Goal: Task Accomplishment & Management: Use online tool/utility

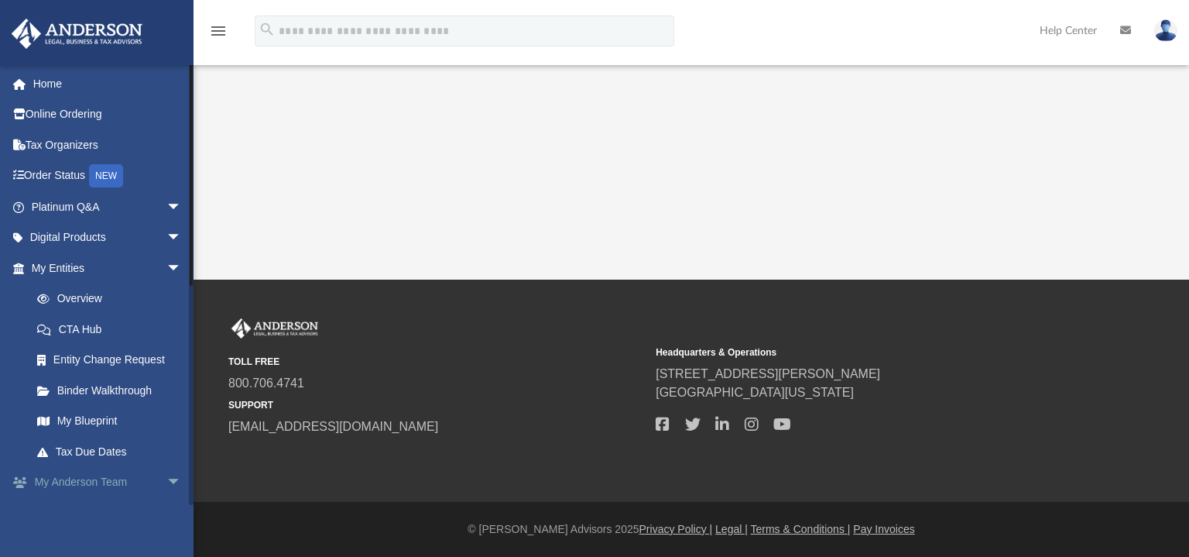
click at [88, 482] on link "My [PERSON_NAME] Team arrow_drop_down" at bounding box center [108, 482] width 194 height 31
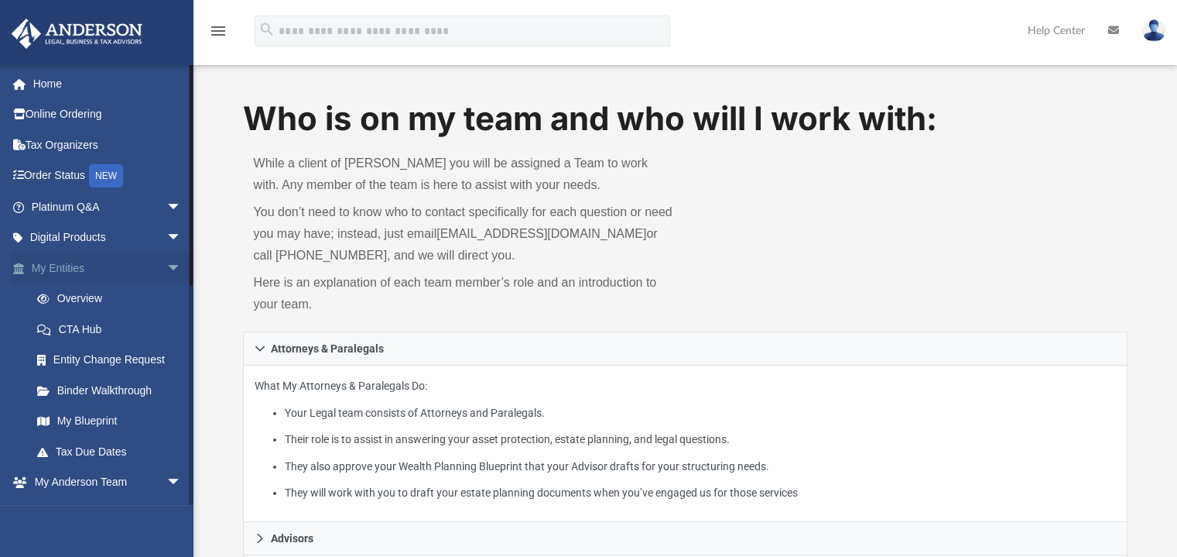
click at [72, 270] on link "My Entities arrow_drop_down" at bounding box center [108, 267] width 194 height 31
click at [71, 210] on link "Platinum Q&A arrow_drop_down" at bounding box center [108, 206] width 194 height 31
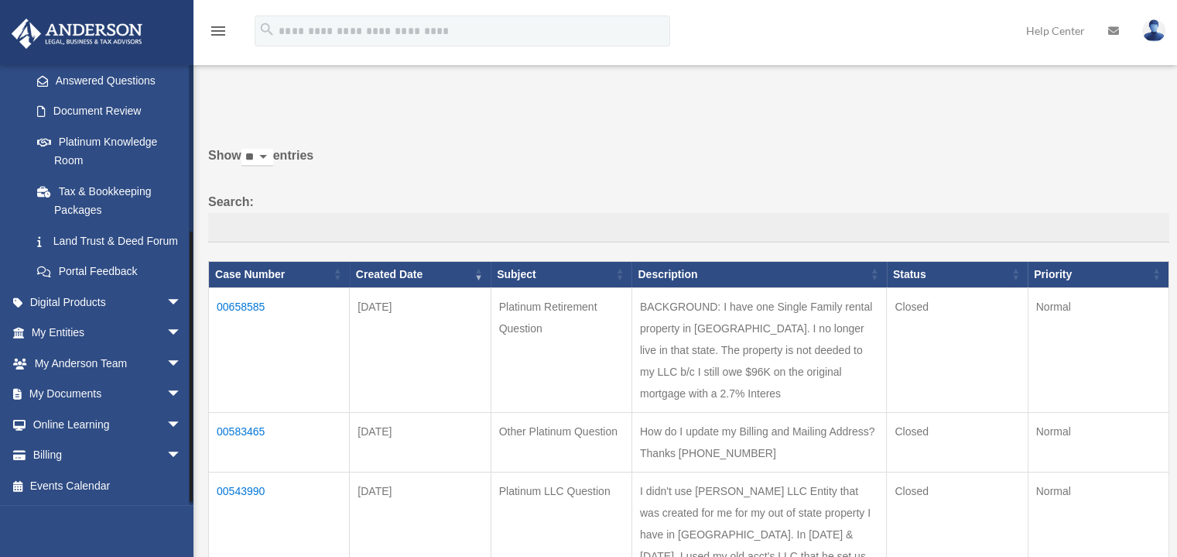
scroll to position [266, 0]
drag, startPoint x: 190, startPoint y: 225, endPoint x: 197, endPoint y: 428, distance: 202.9
click at [77, 394] on link "My Documents arrow_drop_down" at bounding box center [108, 394] width 194 height 31
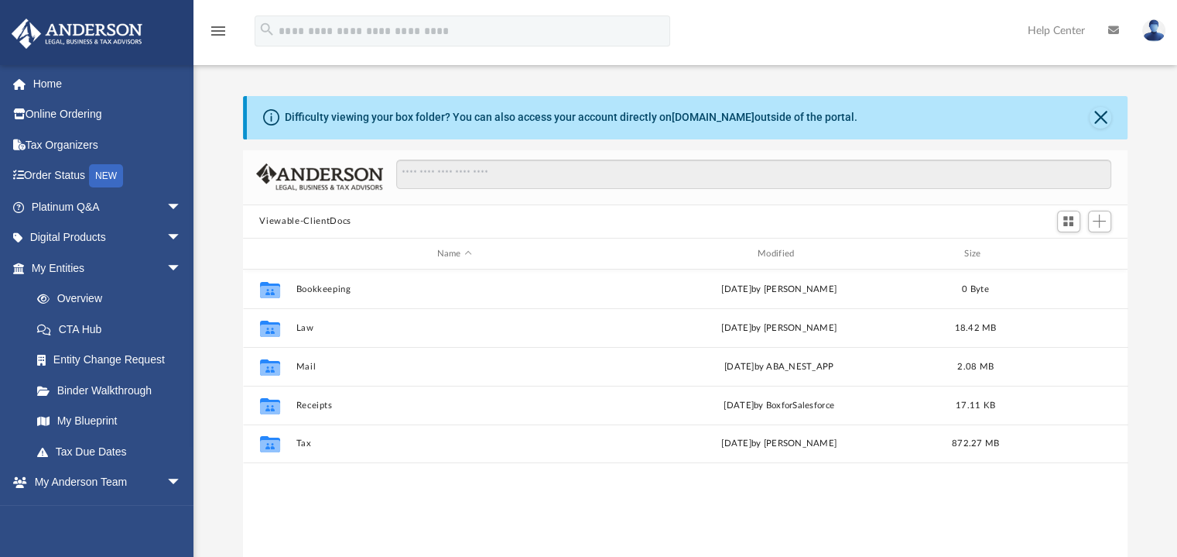
scroll to position [340, 873]
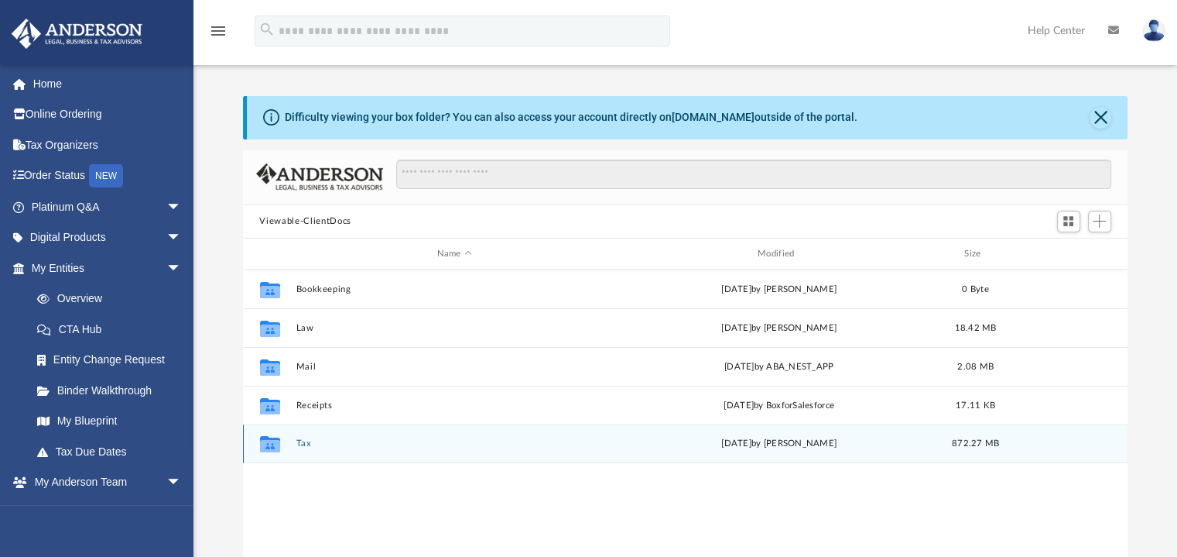
click at [324, 448] on button "Tax" at bounding box center [454, 444] width 317 height 10
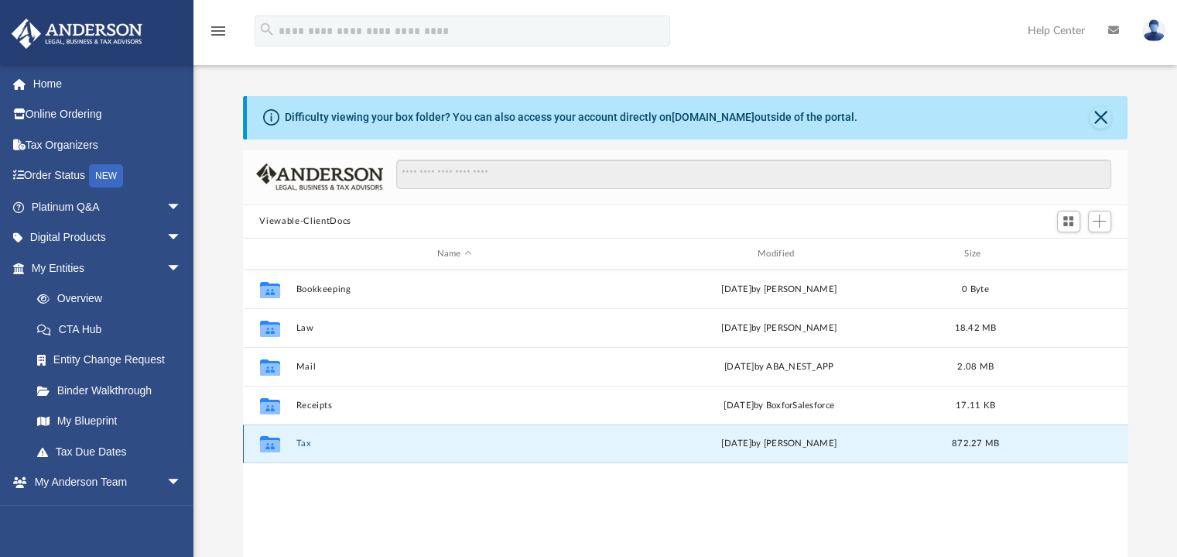
click at [324, 448] on button "Tax" at bounding box center [454, 444] width 317 height 10
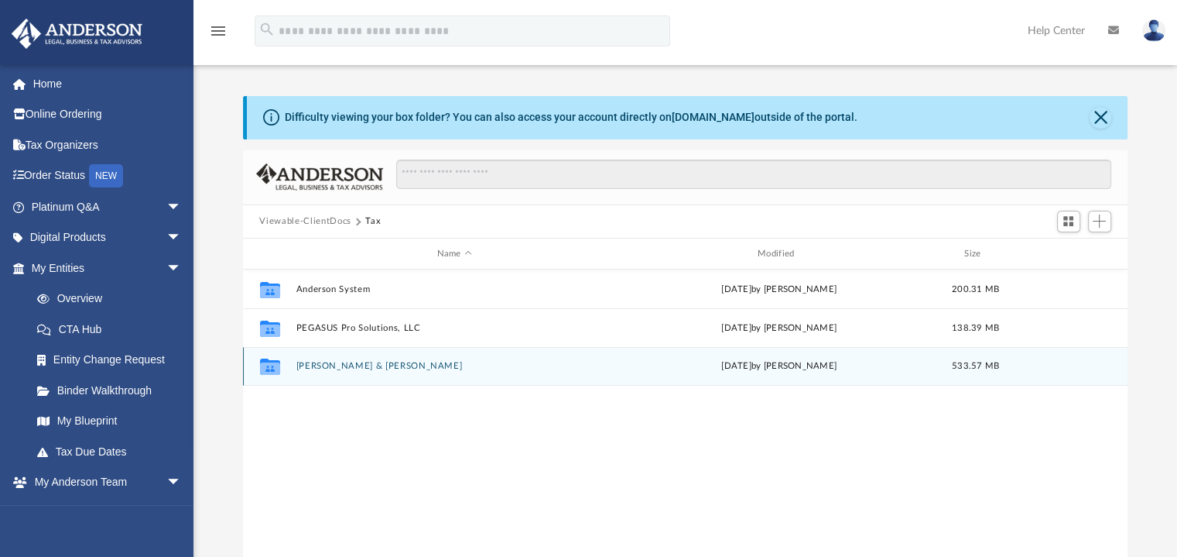
click at [374, 372] on div "Collaborated Folder Rodriguez, Juan & Laura Thu Aug 21 2025 by J Rodriguez 533.…" at bounding box center [686, 366] width 886 height 39
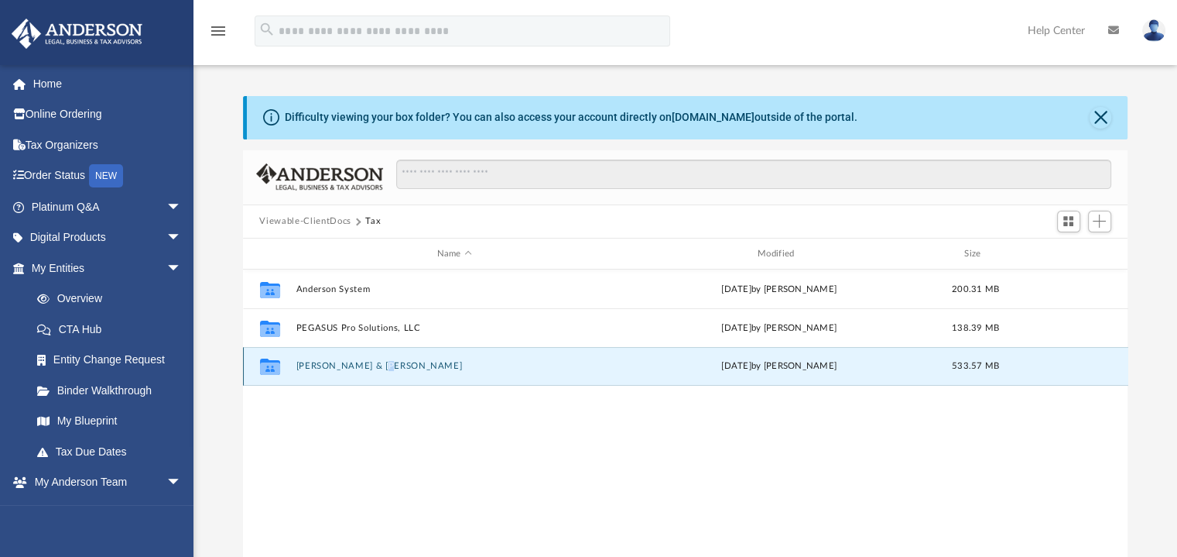
click at [374, 372] on div "Collaborated Folder Rodriguez, Juan & Laura Thu Aug 21 2025 by J Rodriguez 533.…" at bounding box center [686, 366] width 886 height 39
click at [353, 365] on button "Rodriguez, Juan & Laura" at bounding box center [454, 367] width 317 height 10
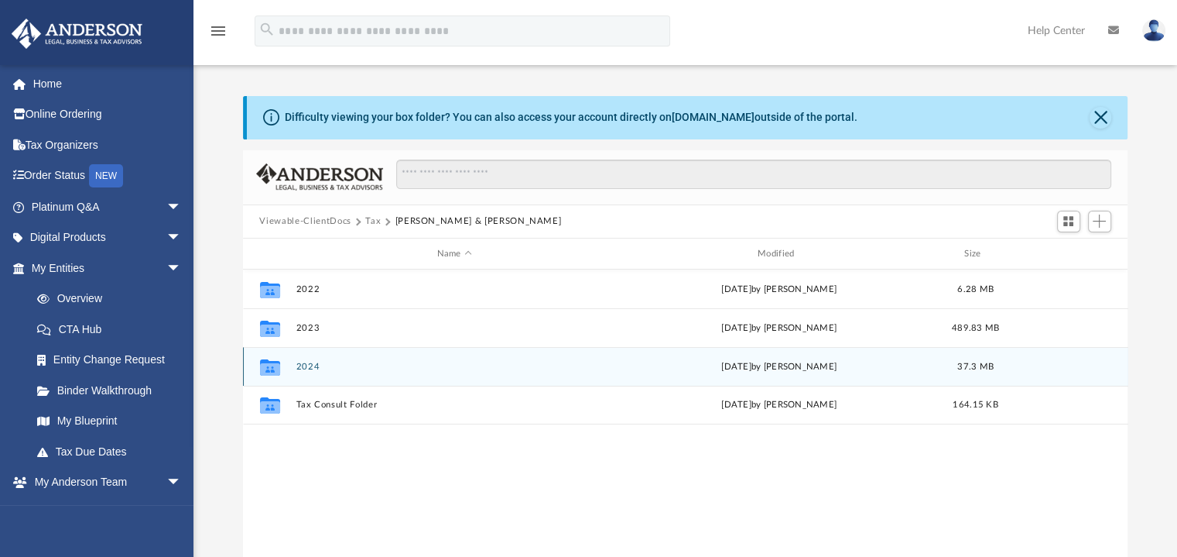
click at [353, 365] on button "2024" at bounding box center [454, 367] width 317 height 10
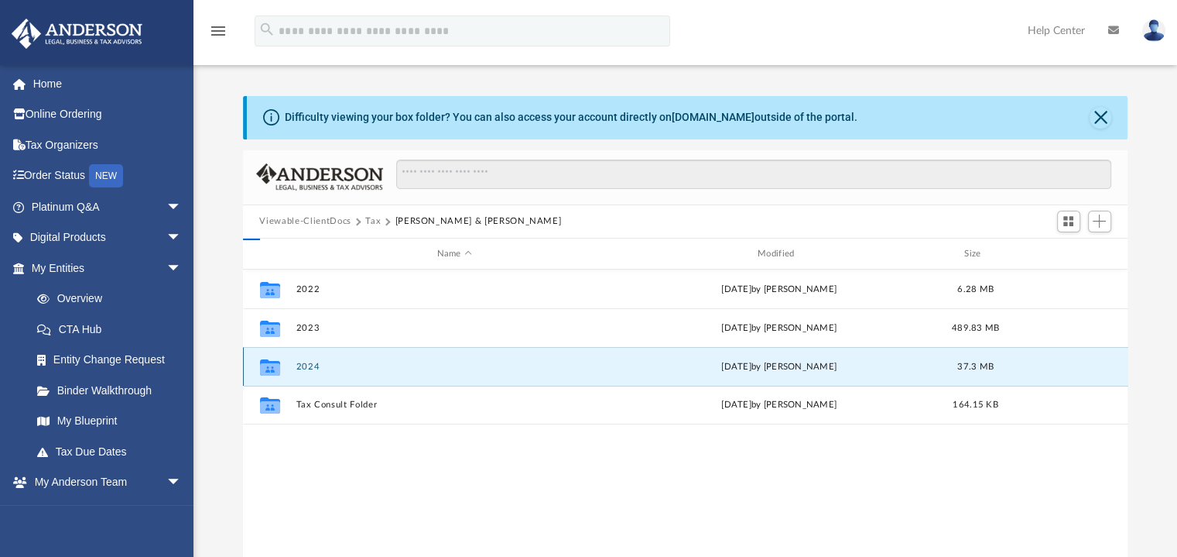
click at [353, 365] on button "2024" at bounding box center [454, 367] width 317 height 10
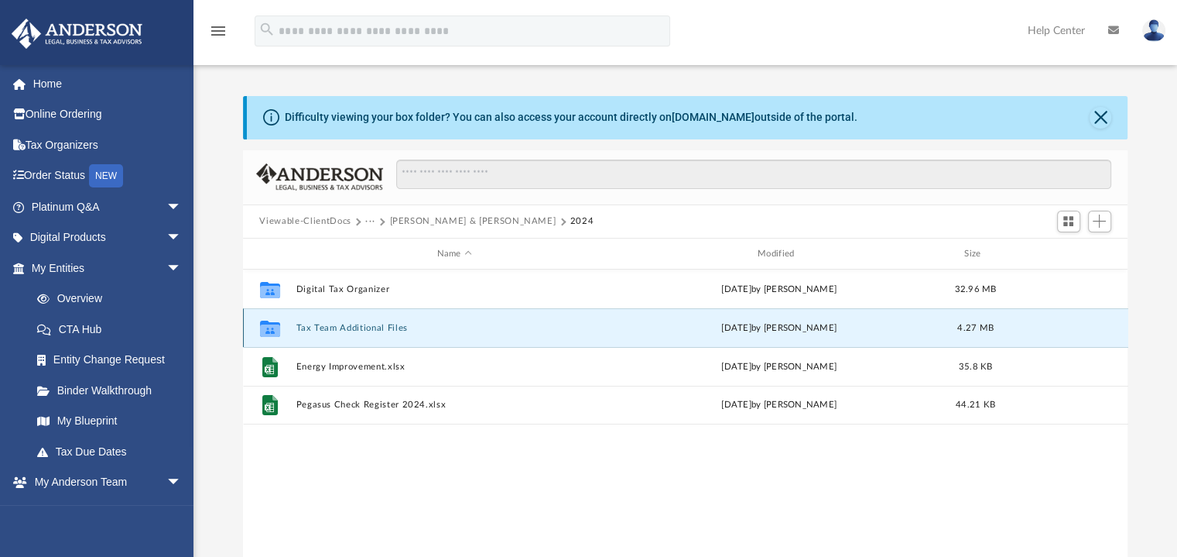
click at [368, 328] on button "Tax Team Additional Files" at bounding box center [454, 328] width 317 height 10
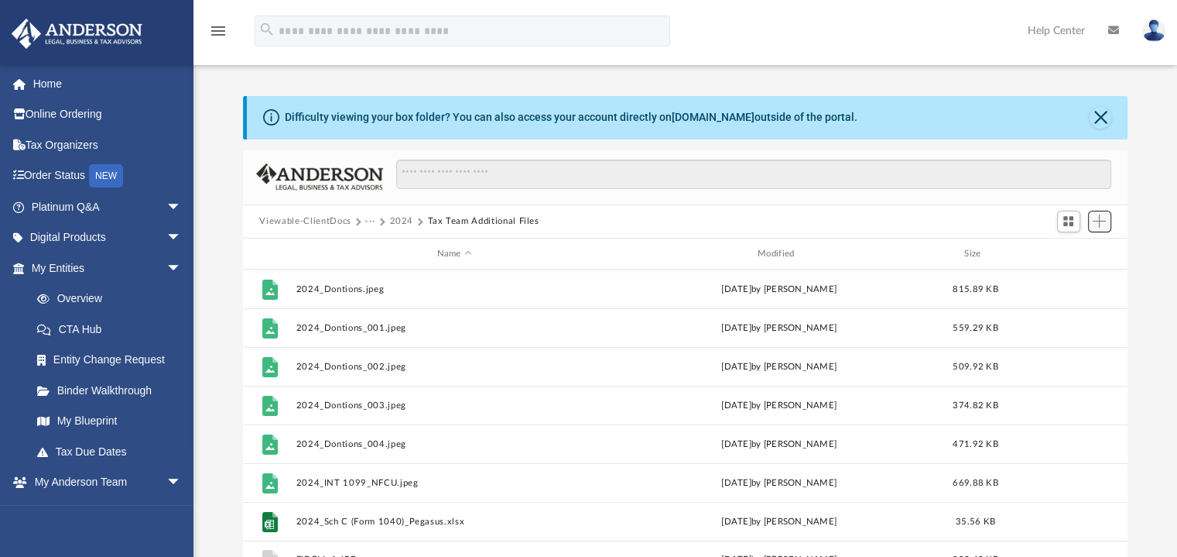
click at [1102, 218] on span "Add" at bounding box center [1099, 220] width 13 height 13
click at [1075, 248] on li "Upload" at bounding box center [1078, 252] width 50 height 16
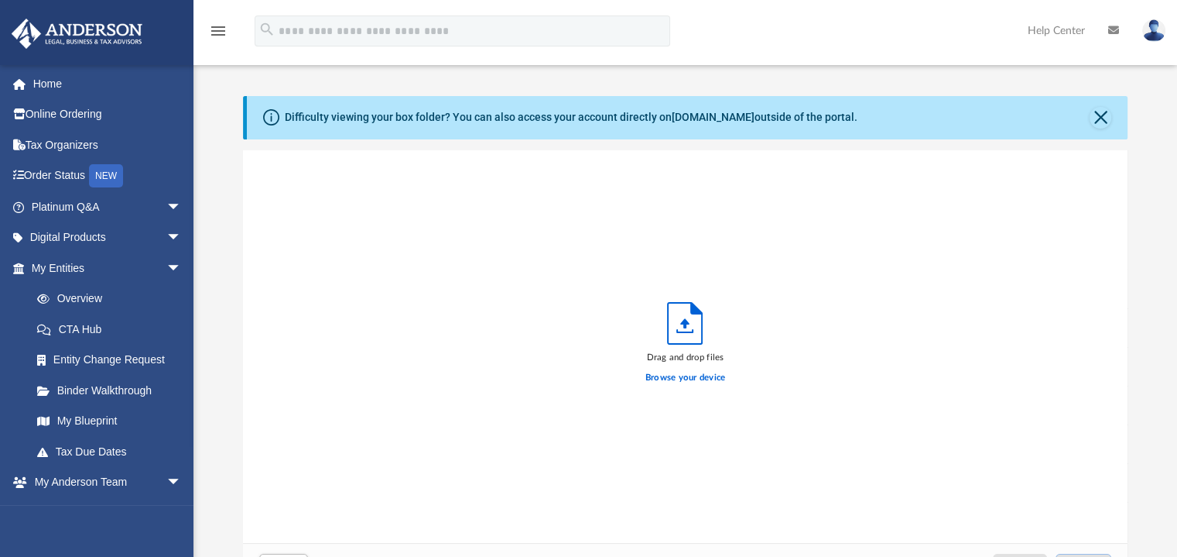
scroll to position [381, 873]
click at [690, 377] on label "Browse your device" at bounding box center [686, 378] width 81 height 14
click at [0, 0] on input "Browse your device" at bounding box center [0, 0] width 0 height 0
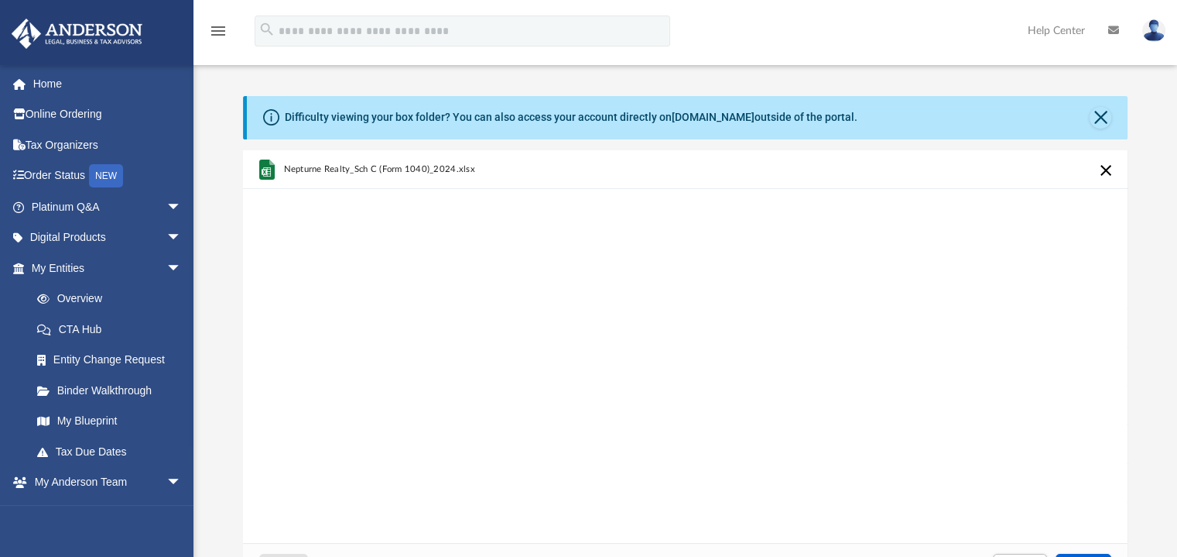
click at [756, 275] on div "Nepturne Realty_Sch C (Form 1040)_2024.xlsx" at bounding box center [686, 346] width 886 height 393
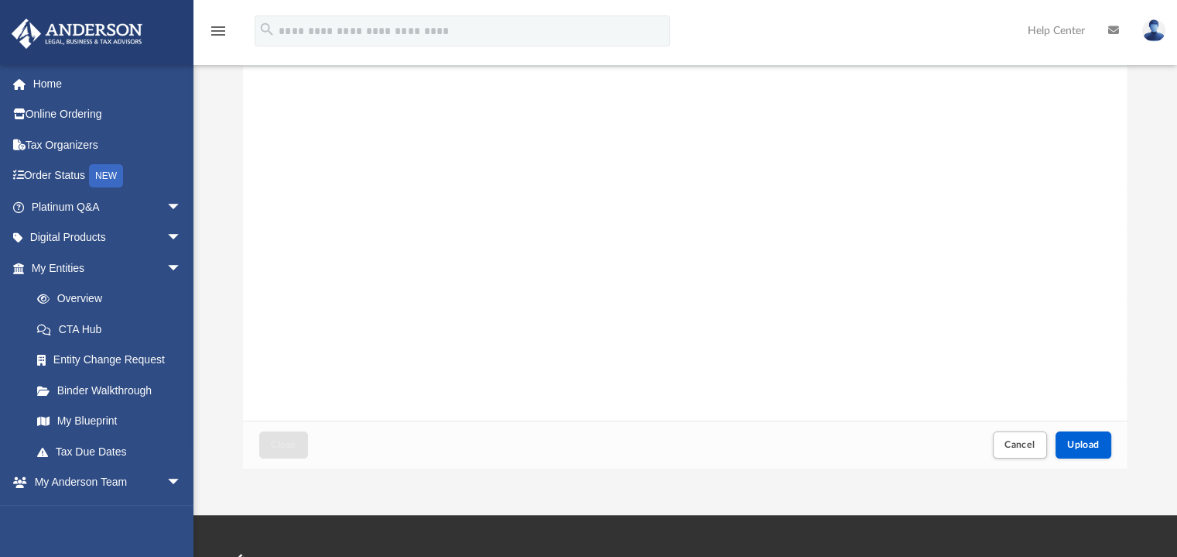
scroll to position [200, 0]
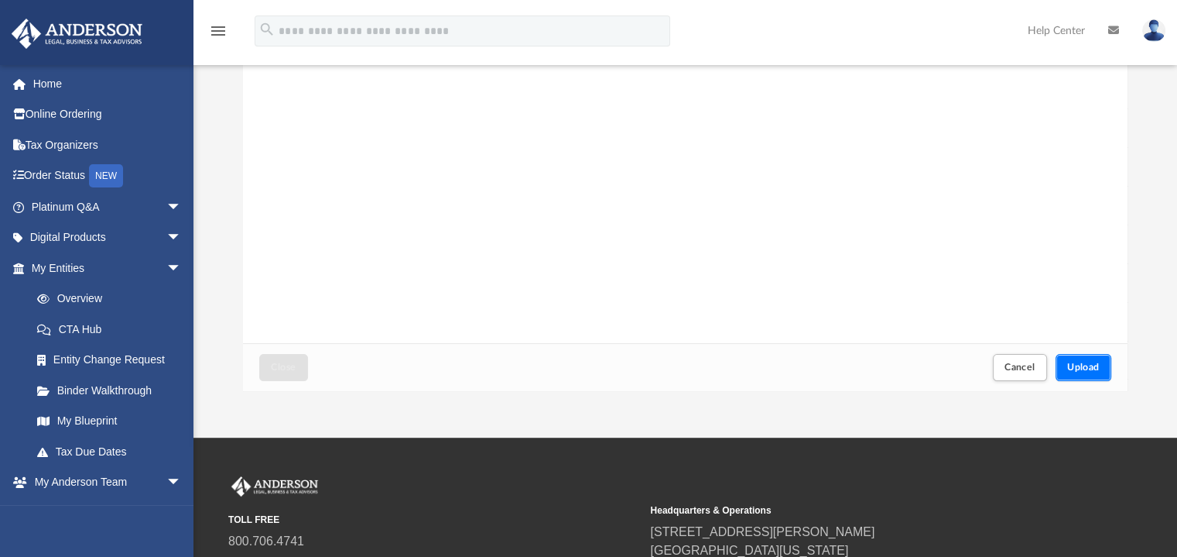
click at [1085, 371] on span "Upload" at bounding box center [1084, 366] width 33 height 9
click at [675, 173] on label "Select More Files" at bounding box center [685, 176] width 70 height 14
click at [0, 0] on input "Select More Files" at bounding box center [0, 0] width 0 height 0
click at [1084, 371] on span "Upload" at bounding box center [1084, 366] width 33 height 9
click at [704, 176] on label "Select More Files" at bounding box center [685, 176] width 70 height 14
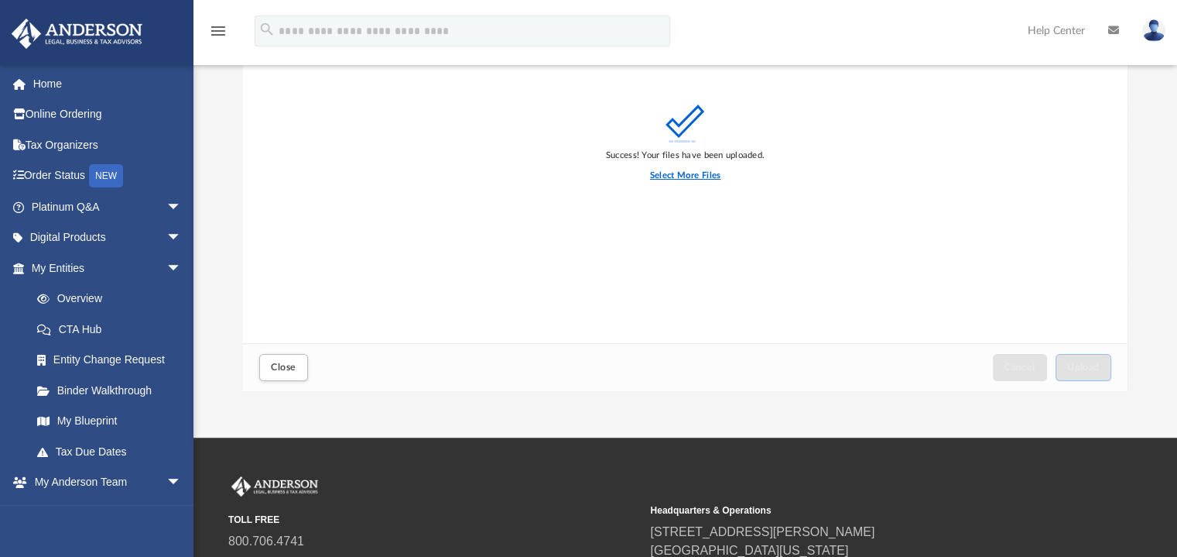
click at [0, 0] on input "Select More Files" at bounding box center [0, 0] width 0 height 0
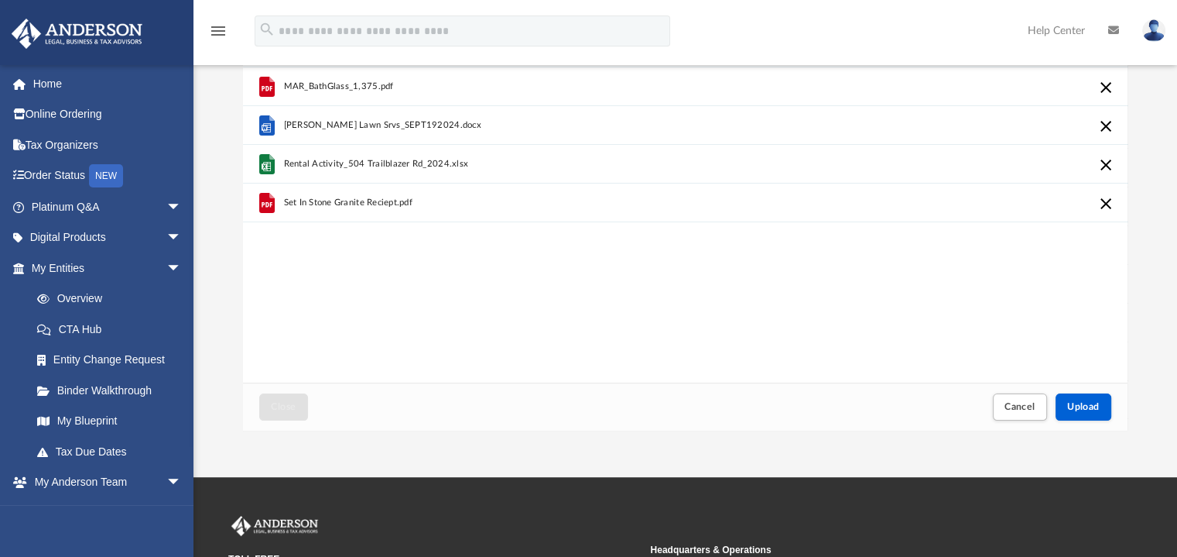
scroll to position [163, 0]
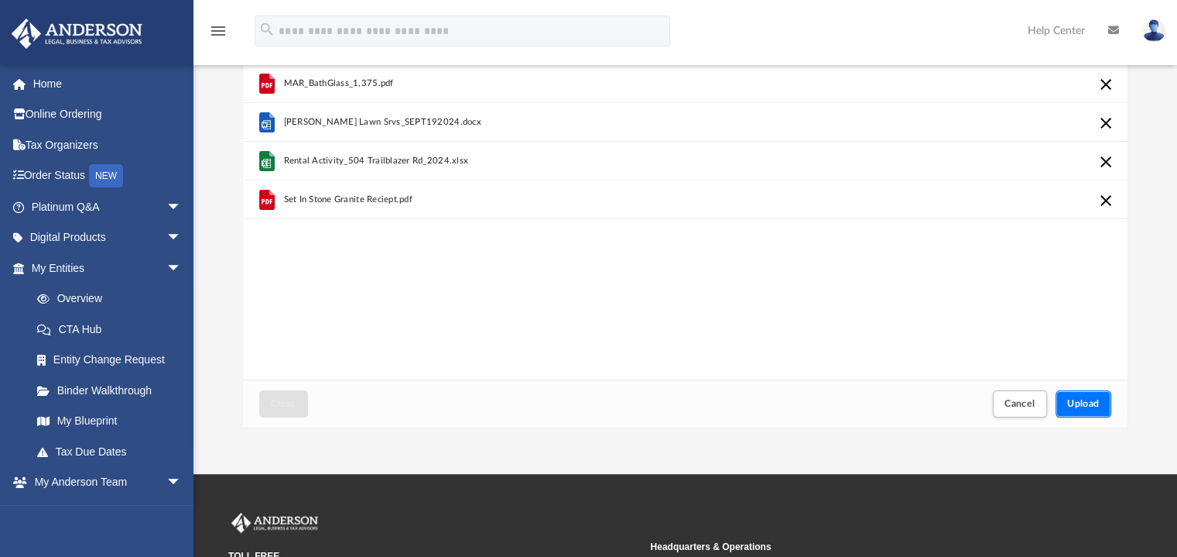
click at [1092, 399] on span "Upload" at bounding box center [1084, 403] width 33 height 9
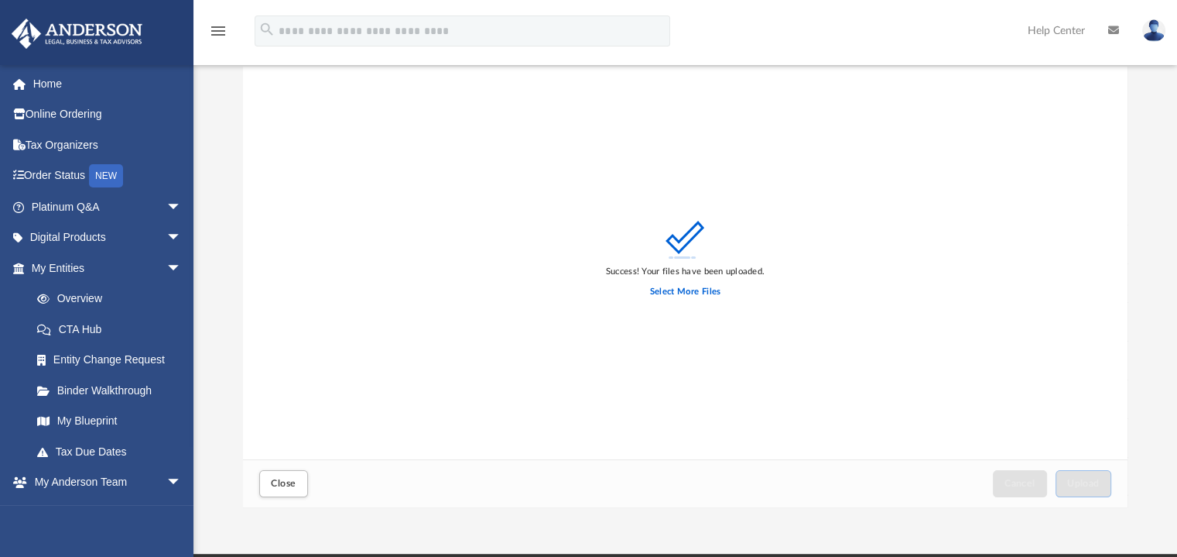
scroll to position [0, 0]
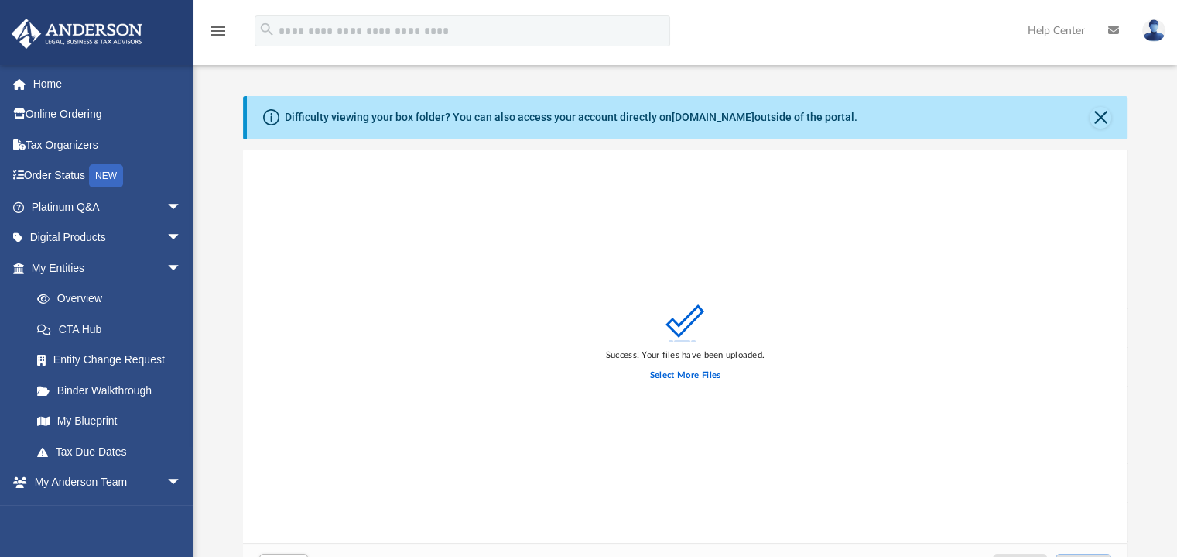
click at [214, 27] on icon "menu" at bounding box center [218, 31] width 19 height 19
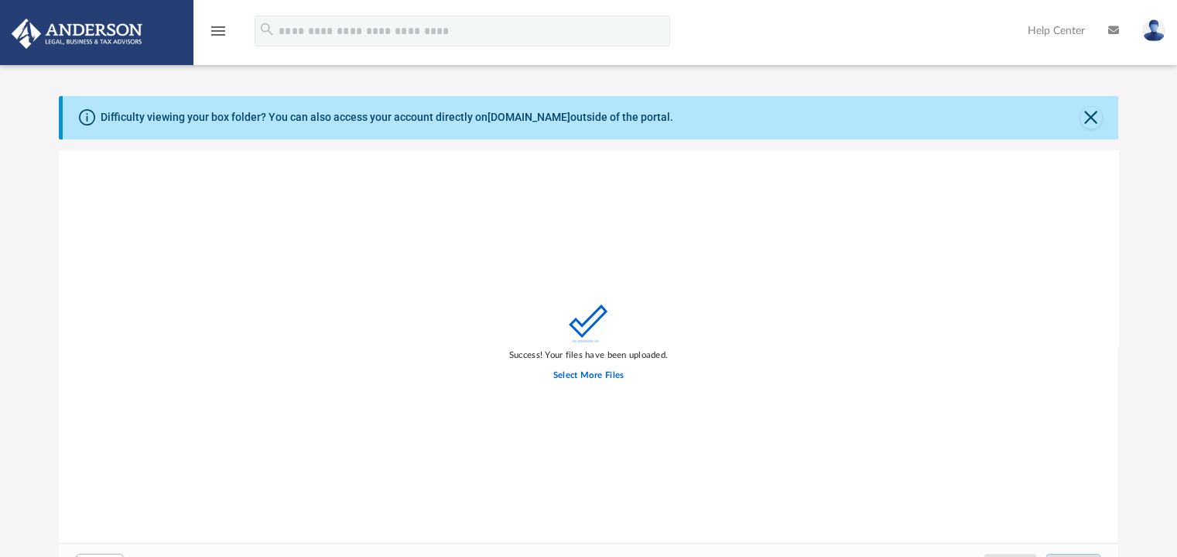
click at [214, 27] on icon "menu" at bounding box center [218, 31] width 19 height 19
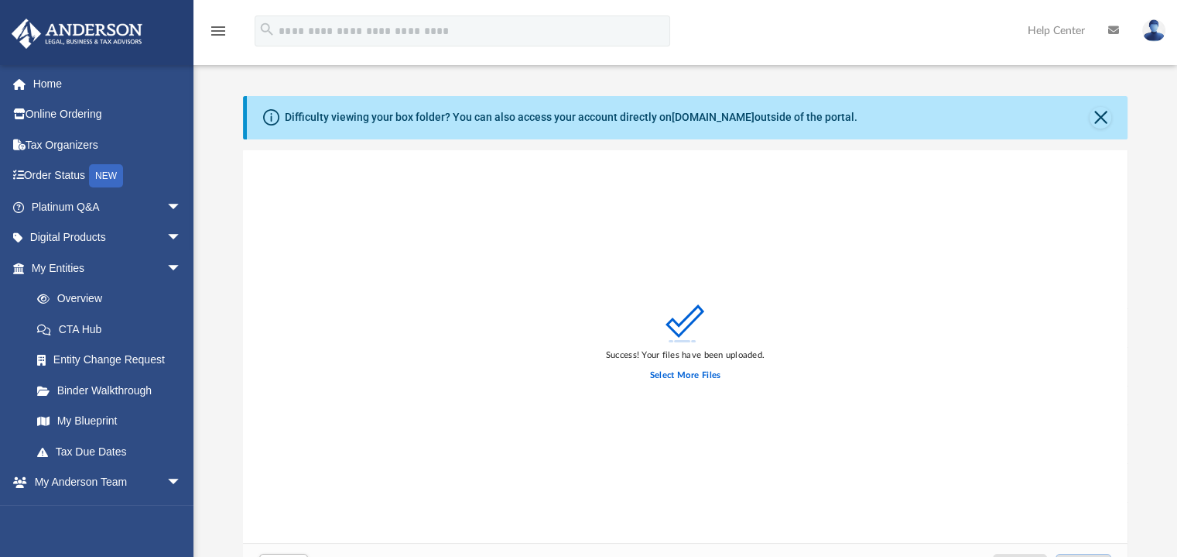
scroll to position [381, 873]
click at [73, 264] on link "My Entities arrow_drop_down" at bounding box center [108, 267] width 194 height 31
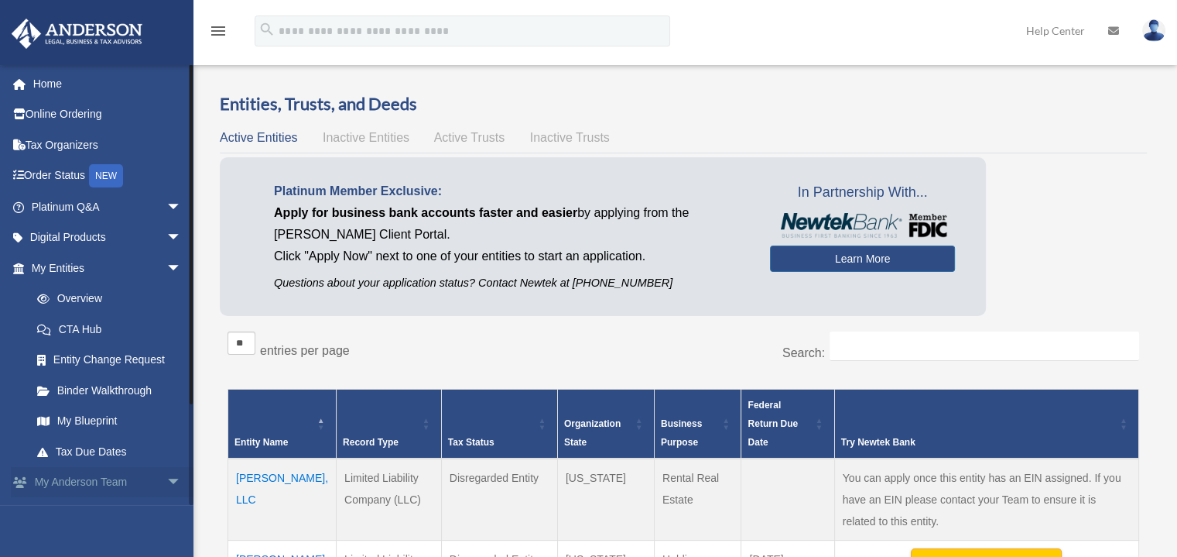
click at [81, 479] on link "My [PERSON_NAME] Team arrow_drop_down" at bounding box center [108, 482] width 194 height 31
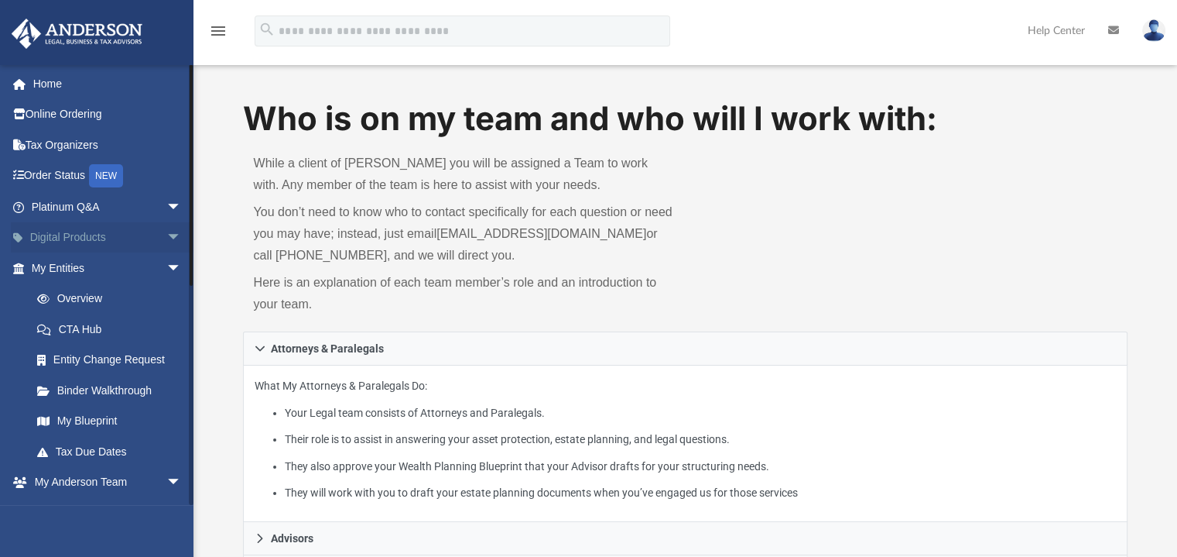
click at [70, 234] on link "Digital Products arrow_drop_down" at bounding box center [108, 237] width 194 height 31
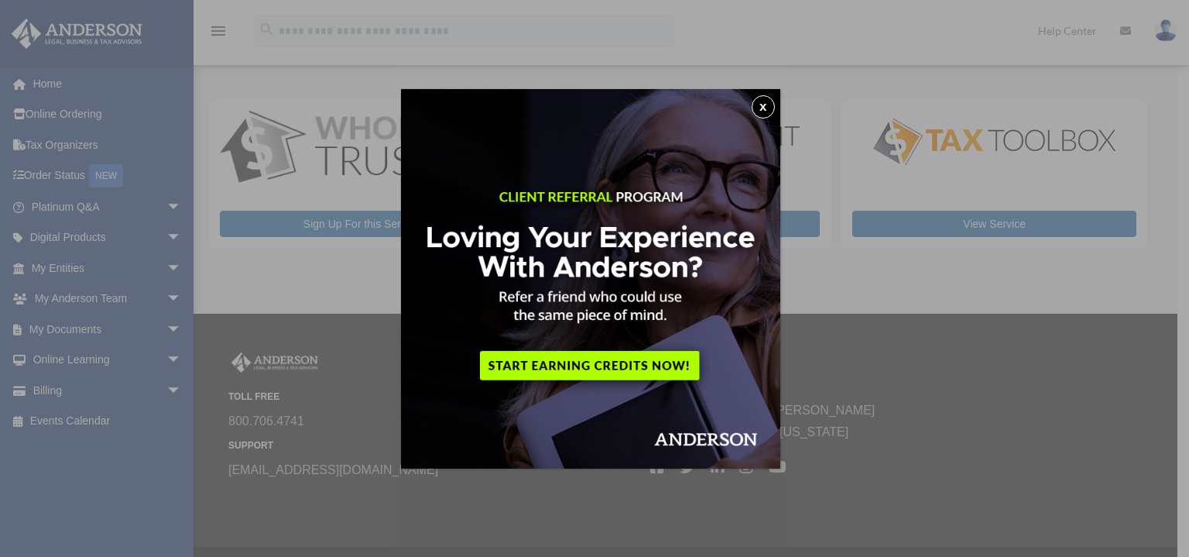
click at [68, 328] on div "x" at bounding box center [594, 278] width 1189 height 557
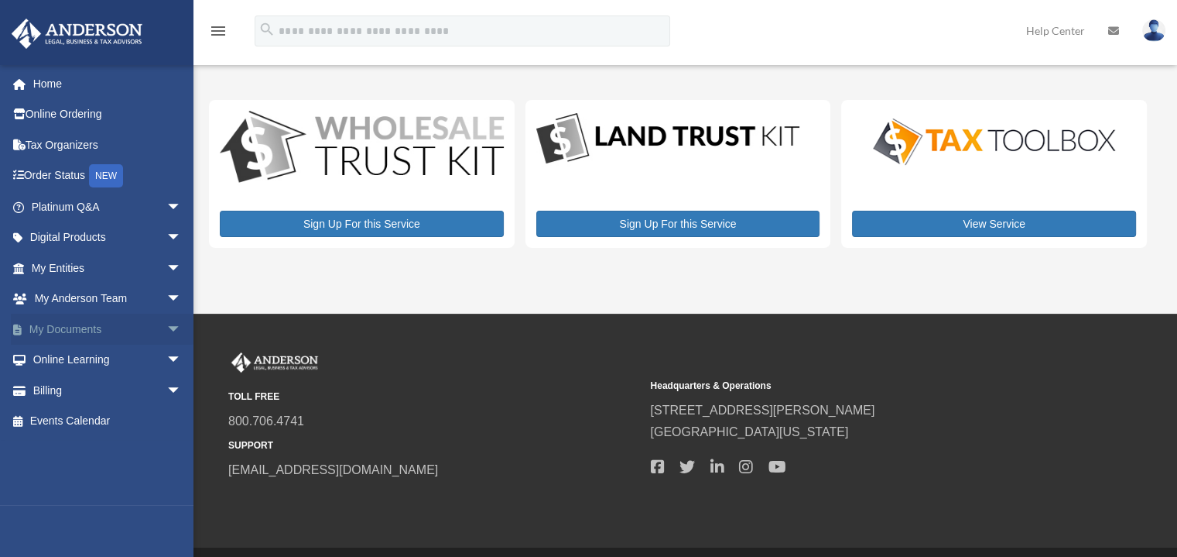
click at [166, 327] on span "arrow_drop_down" at bounding box center [181, 330] width 31 height 32
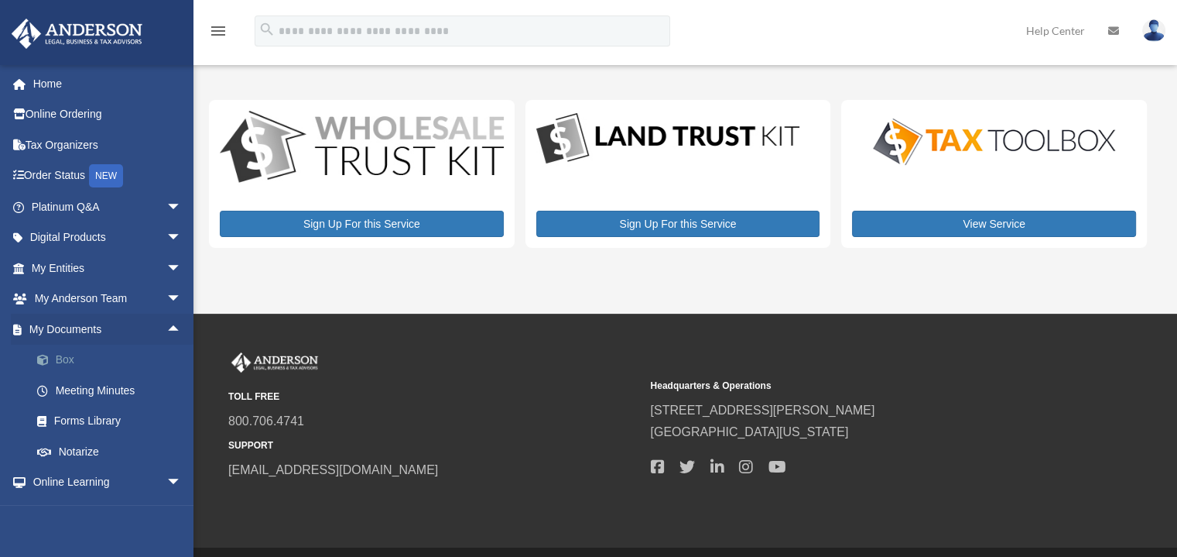
click at [60, 360] on link "Box" at bounding box center [113, 359] width 183 height 31
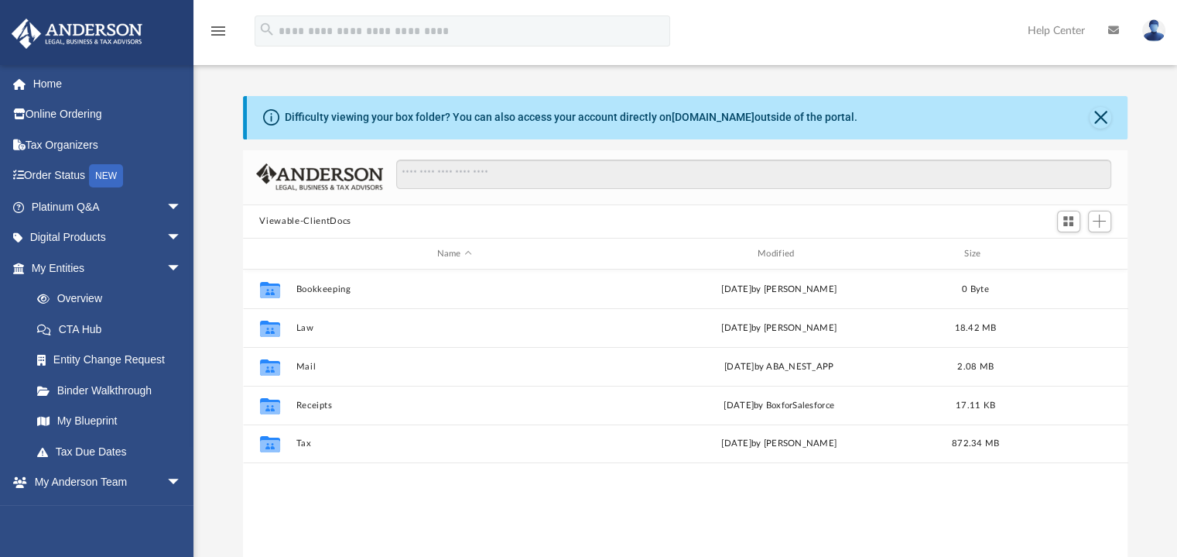
scroll to position [340, 873]
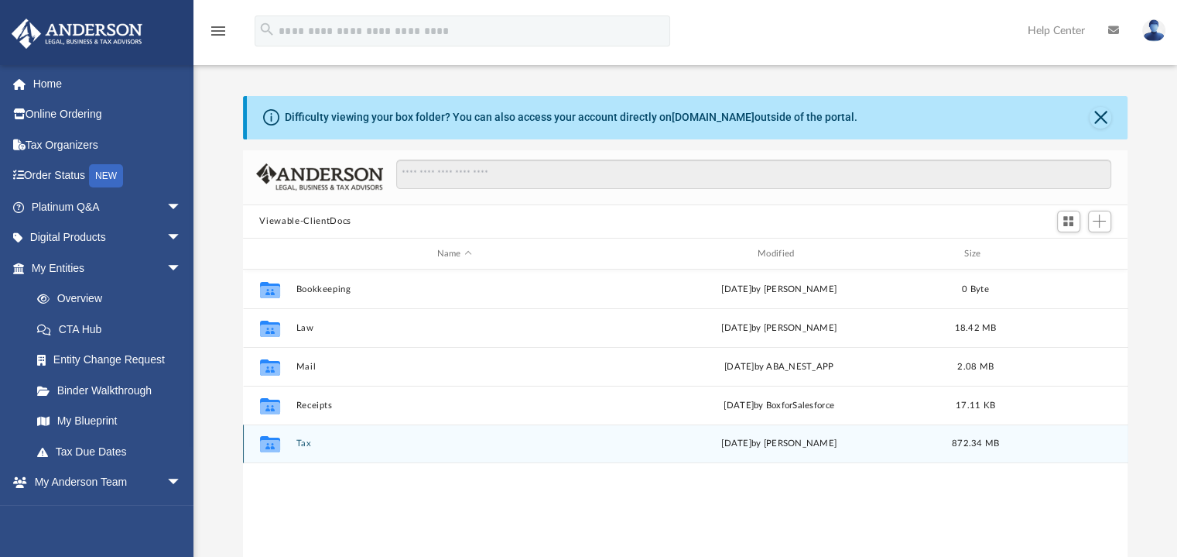
click at [303, 444] on button "Tax" at bounding box center [454, 444] width 317 height 10
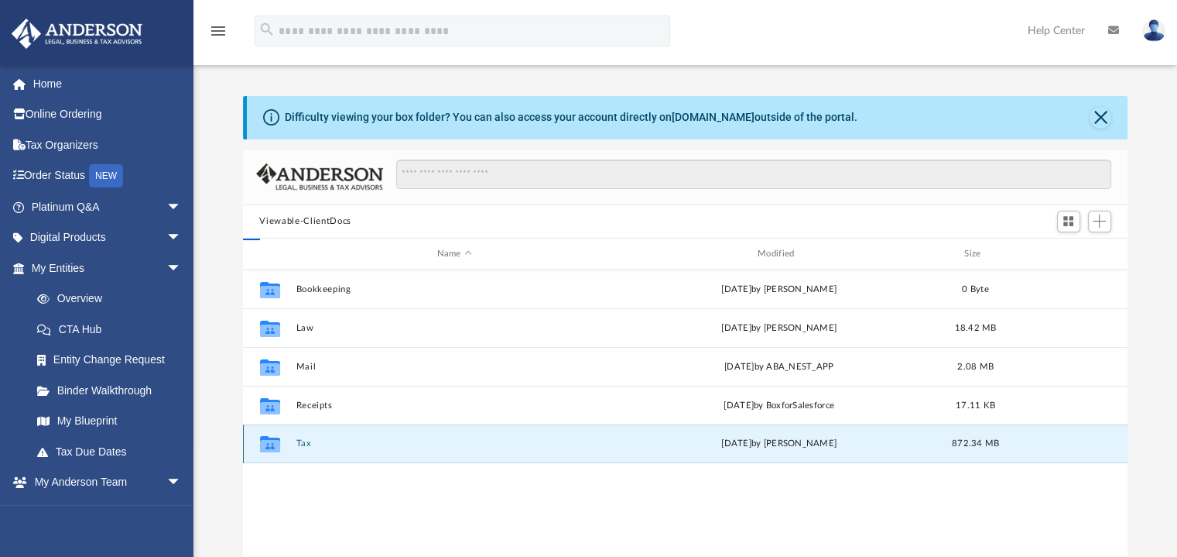
click at [303, 444] on button "Tax" at bounding box center [454, 444] width 317 height 10
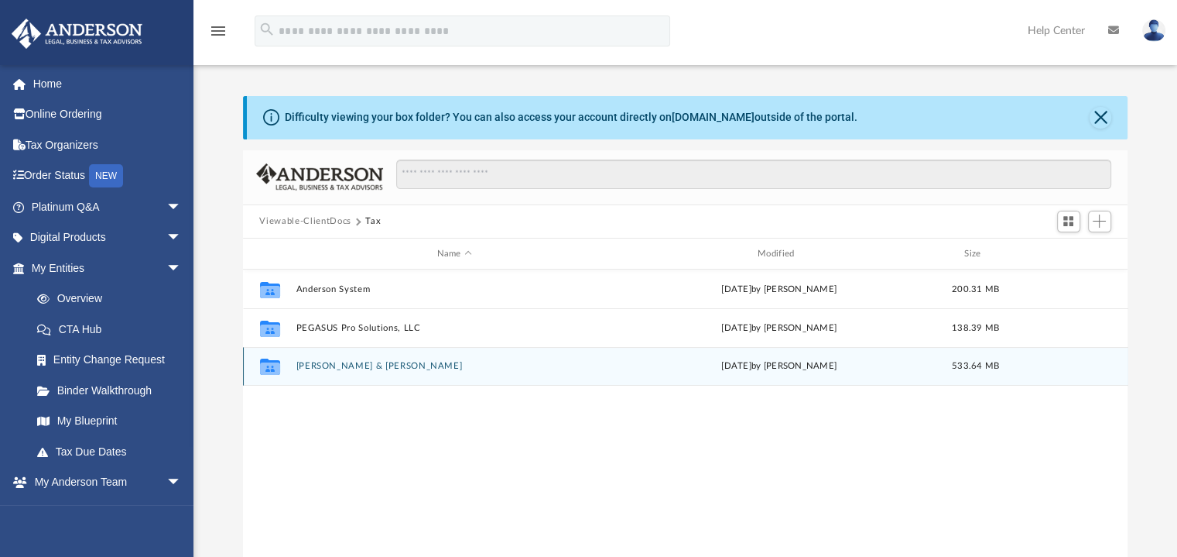
click at [348, 360] on div "Collaborated Folder Rodriguez, Juan & Laura today by J Rodriguez 533.64 MB" at bounding box center [686, 366] width 886 height 39
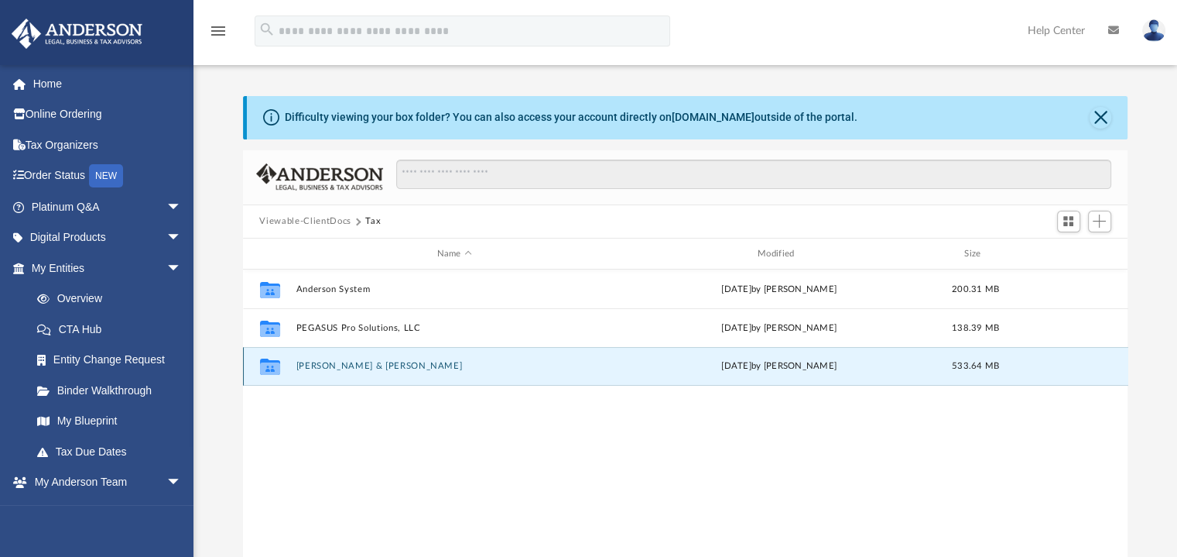
click at [349, 369] on button "Rodriguez, Juan & Laura" at bounding box center [454, 367] width 317 height 10
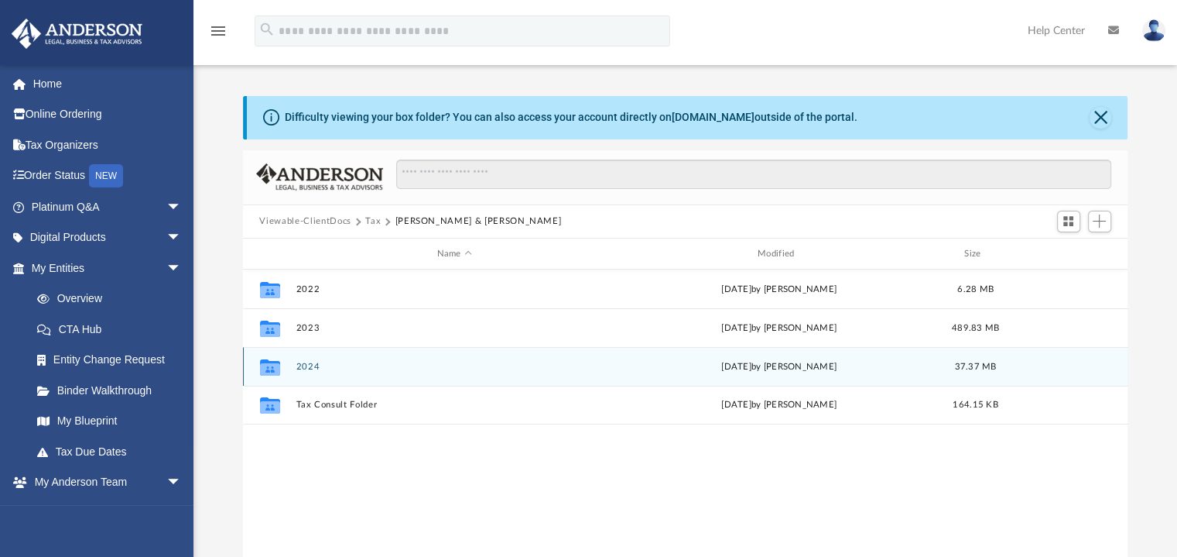
click at [307, 368] on button "2024" at bounding box center [454, 367] width 317 height 10
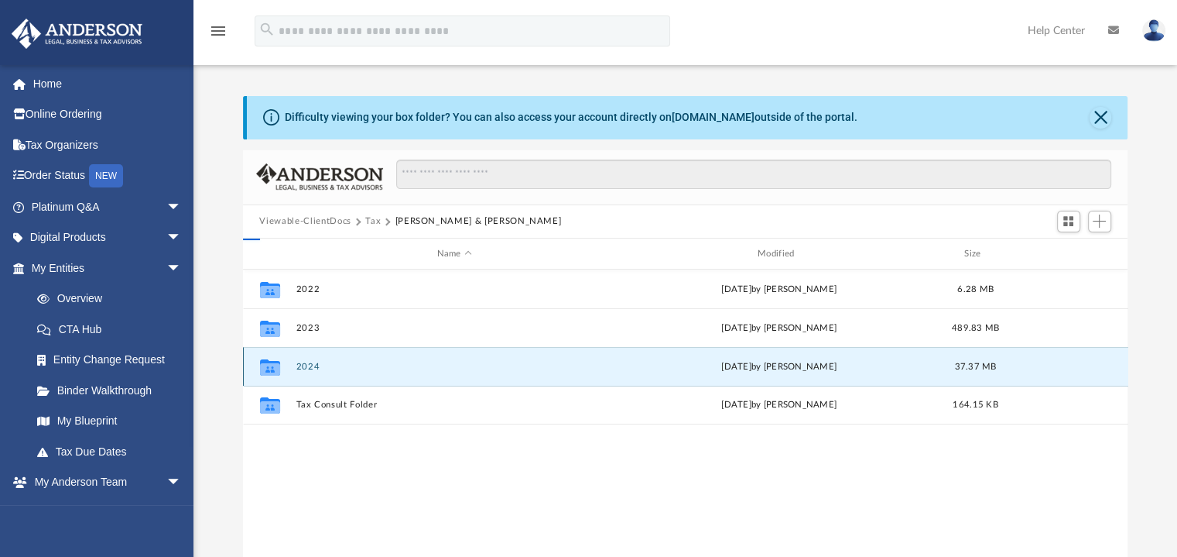
click at [307, 368] on button "2024" at bounding box center [454, 367] width 317 height 10
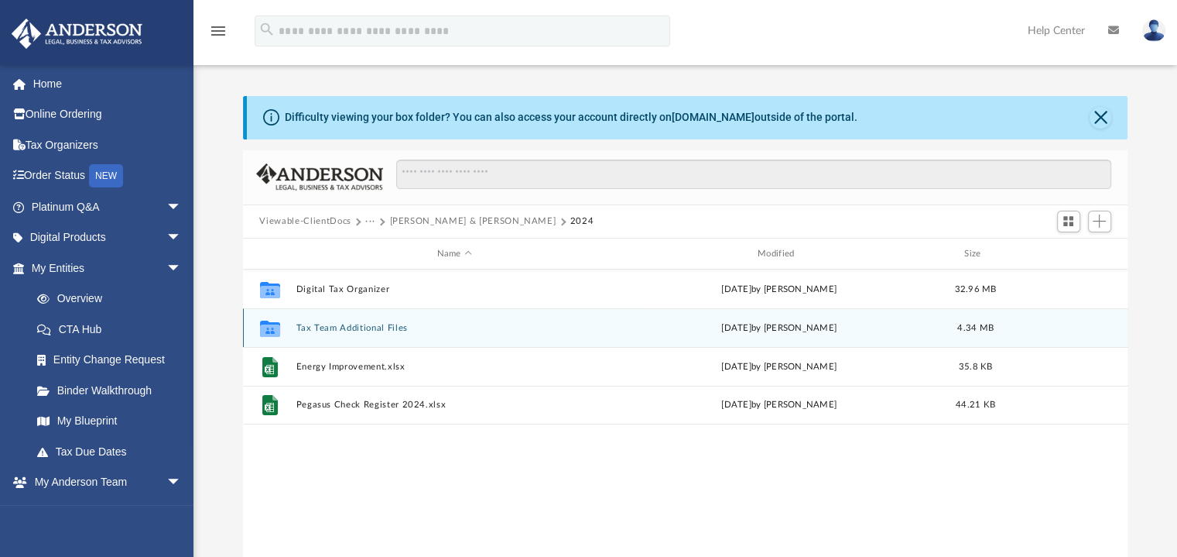
click at [324, 324] on button "Tax Team Additional Files" at bounding box center [454, 328] width 317 height 10
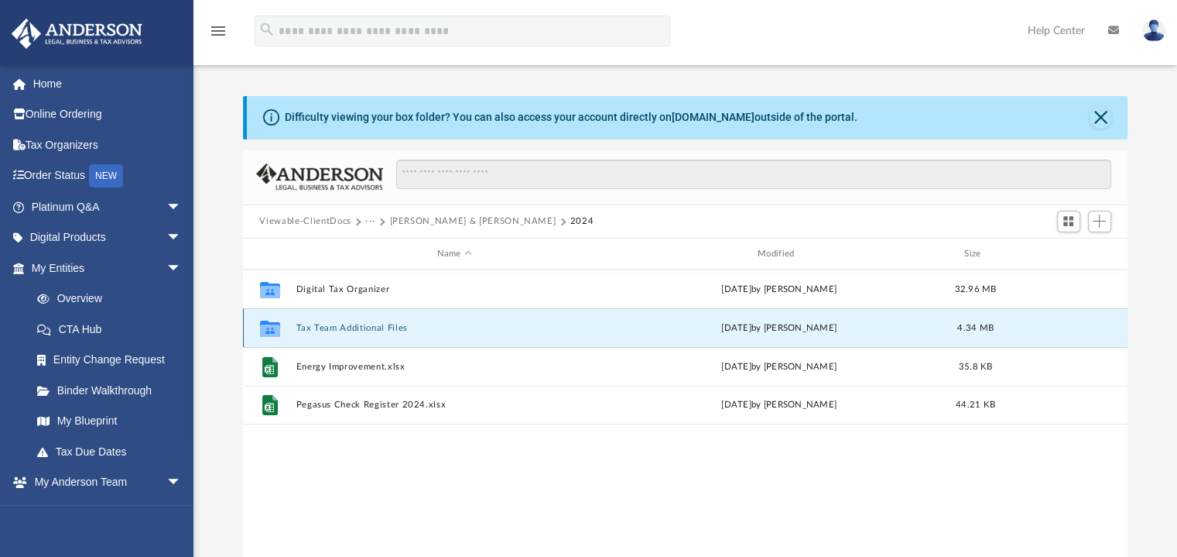
click at [324, 324] on button "Tax Team Additional Files" at bounding box center [454, 328] width 317 height 10
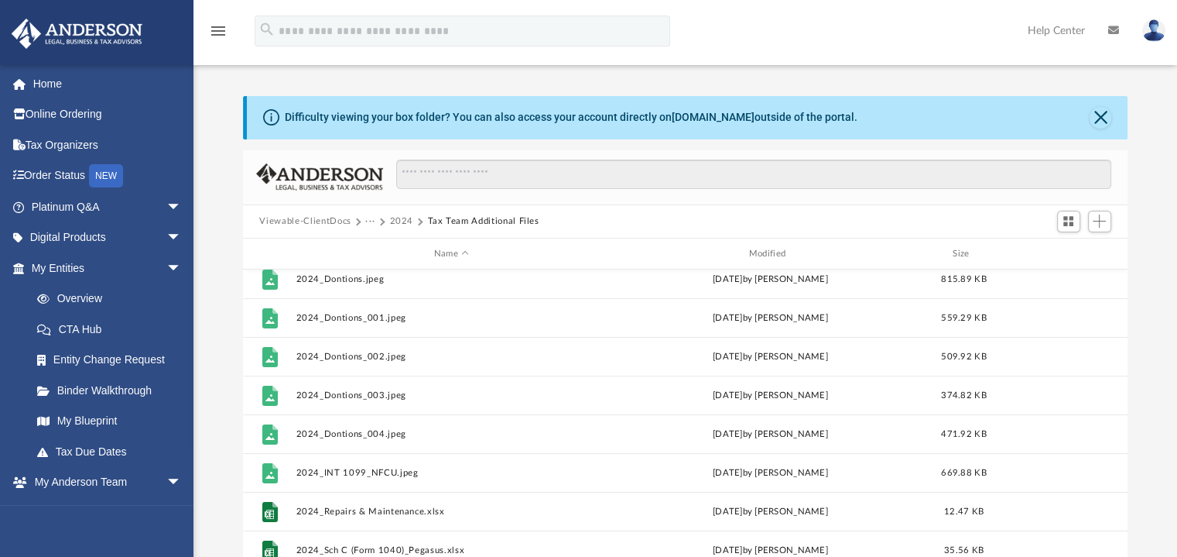
scroll to position [0, 0]
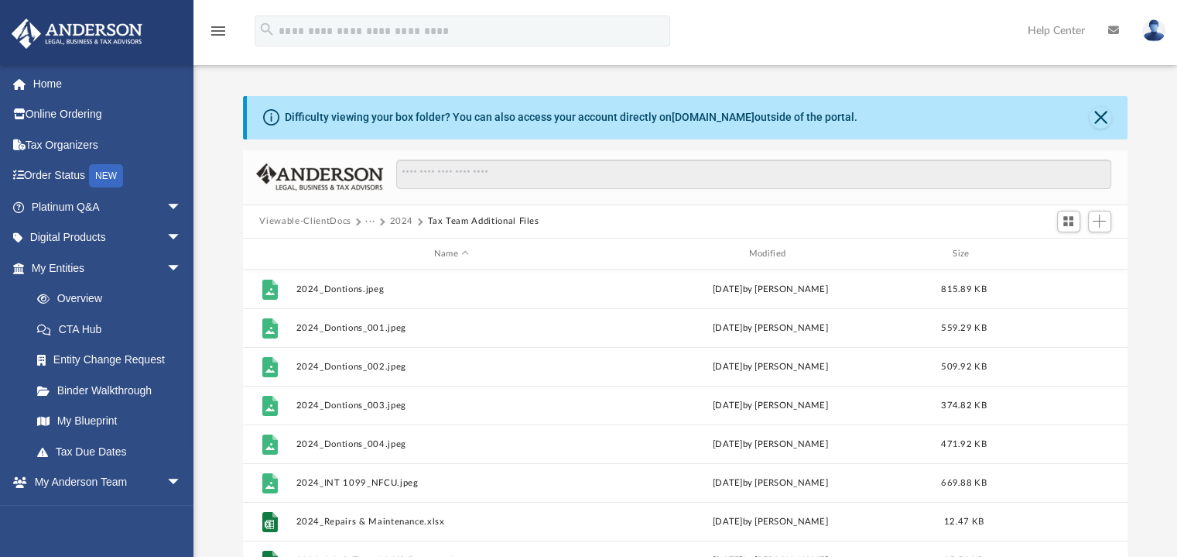
click at [1141, 241] on div "Difficulty viewing your box folder? You can also access your account directly o…" at bounding box center [686, 343] width 984 height 495
click at [1099, 117] on button "Close" at bounding box center [1101, 118] width 22 height 22
